Goal: Purchase product/service

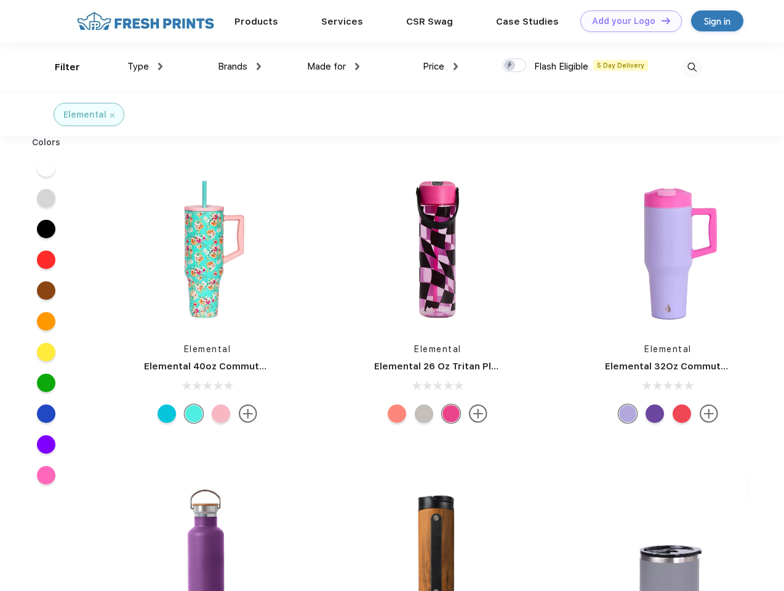
click at [627, 21] on link "Add your Logo Design Tool" at bounding box center [631, 21] width 102 height 22
click at [0, 0] on div "Design Tool" at bounding box center [0, 0] width 0 height 0
click at [660, 20] on link "Add your Logo Design Tool" at bounding box center [631, 21] width 102 height 22
click at [59, 67] on div "Filter" at bounding box center [67, 67] width 25 height 14
click at [145, 66] on span "Type" at bounding box center [138, 66] width 22 height 11
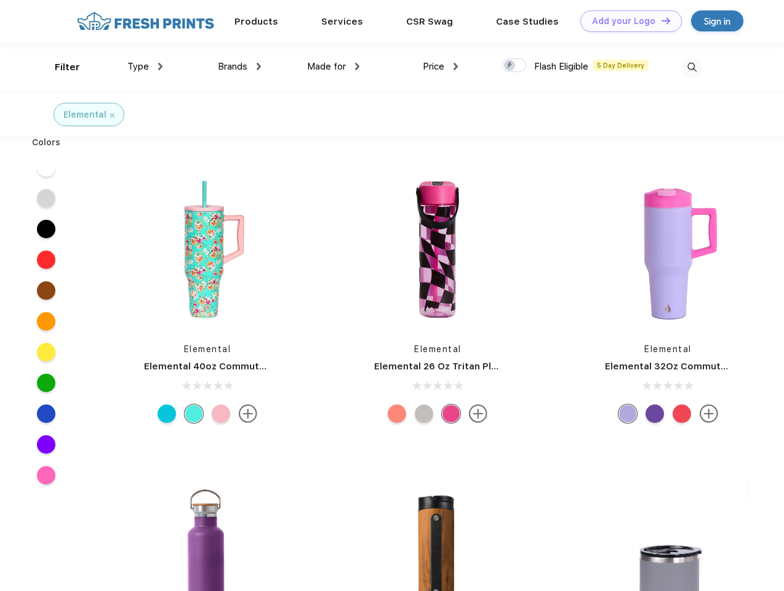
click at [239, 66] on span "Brands" at bounding box center [233, 66] width 30 height 11
click at [334, 66] on span "Made for" at bounding box center [326, 66] width 39 height 11
click at [441, 66] on span "Price" at bounding box center [434, 66] width 22 height 11
click at [515, 66] on div at bounding box center [514, 65] width 24 height 14
click at [510, 66] on input "checkbox" at bounding box center [506, 62] width 8 height 8
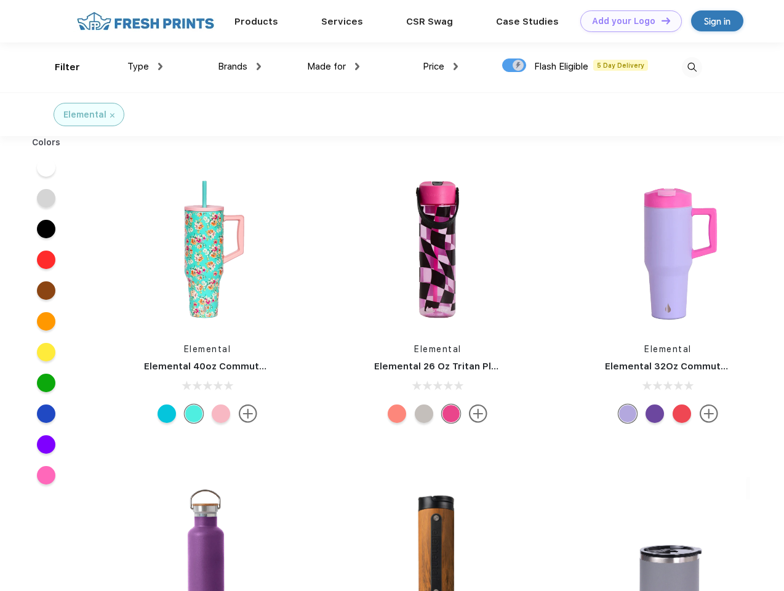
click at [692, 67] on img at bounding box center [692, 67] width 20 height 20
